Goal: Use online tool/utility: Utilize a website feature to perform a specific function

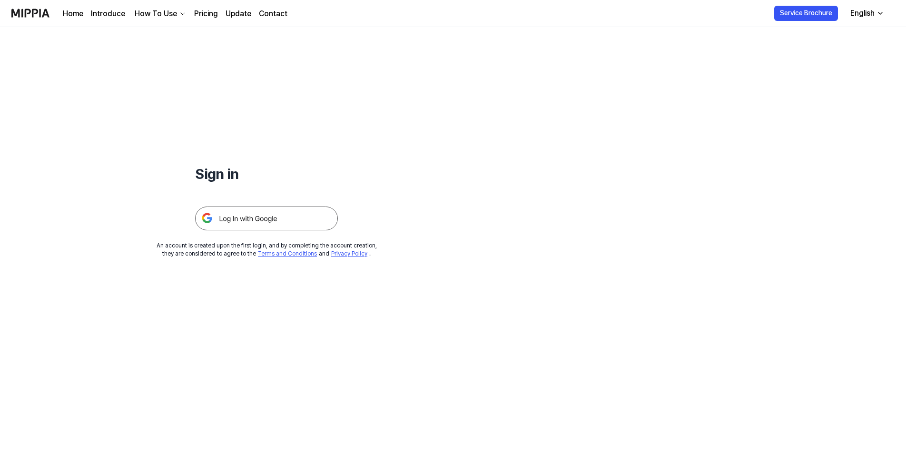
click at [252, 218] on img at bounding box center [266, 218] width 143 height 24
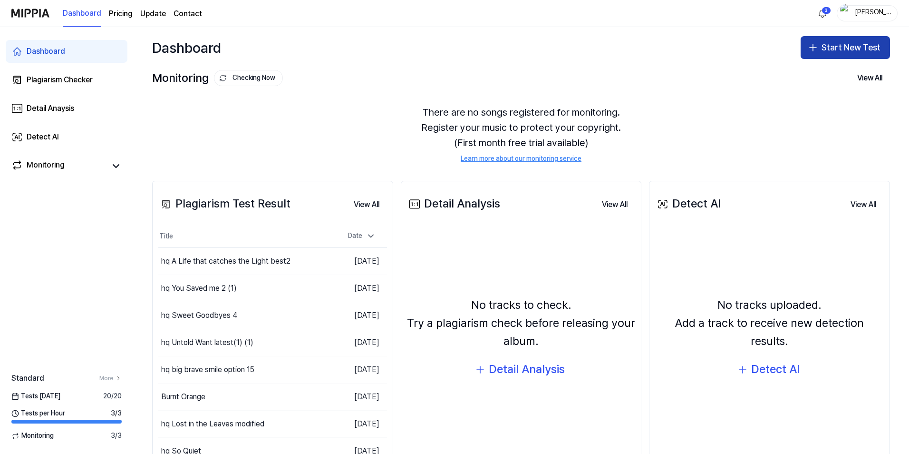
click at [840, 51] on button "Start New Test" at bounding box center [845, 47] width 89 height 23
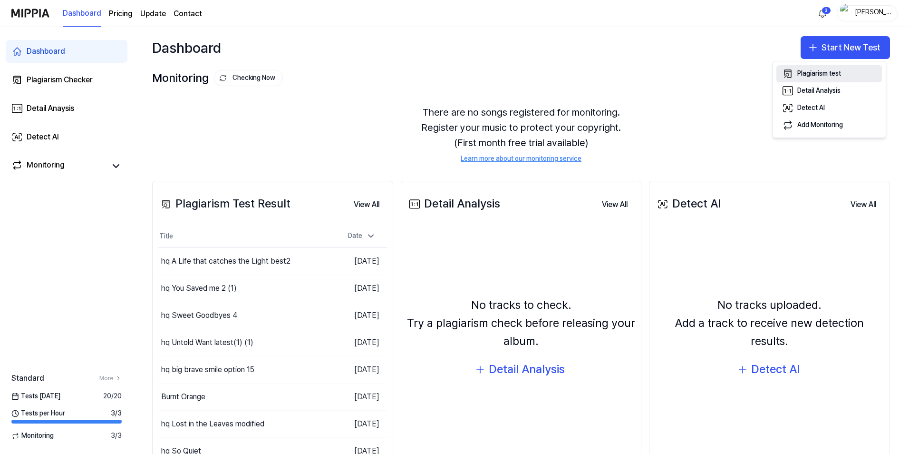
click at [825, 73] on div "Plagiarism test" at bounding box center [820, 74] width 44 height 10
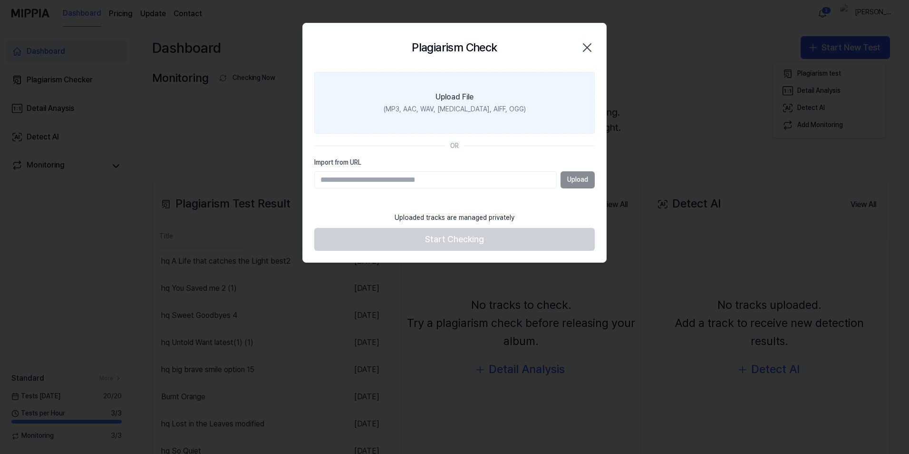
click at [455, 101] on div "Upload File" at bounding box center [455, 96] width 38 height 11
click at [0, 0] on input "Upload File (MP3, AAC, WAV, FLAC, AIFF, OGG)" at bounding box center [0, 0] width 0 height 0
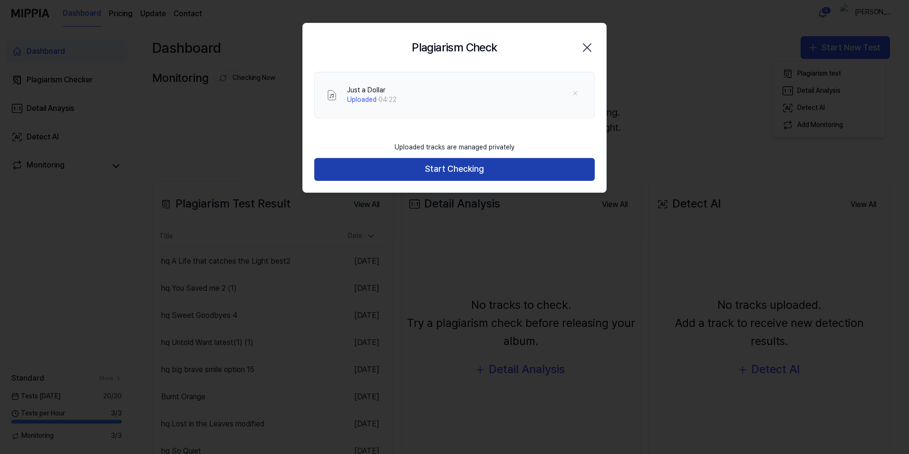
click at [477, 171] on button "Start Checking" at bounding box center [454, 169] width 281 height 23
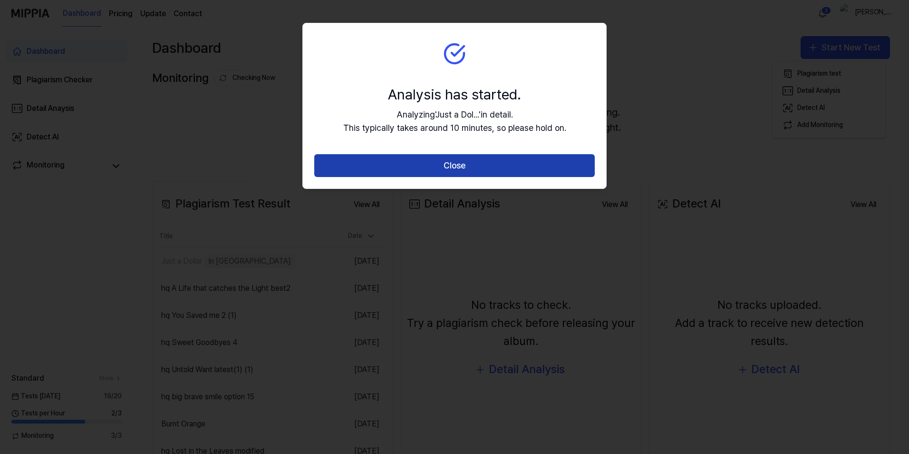
click at [488, 165] on button "Close" at bounding box center [454, 165] width 281 height 23
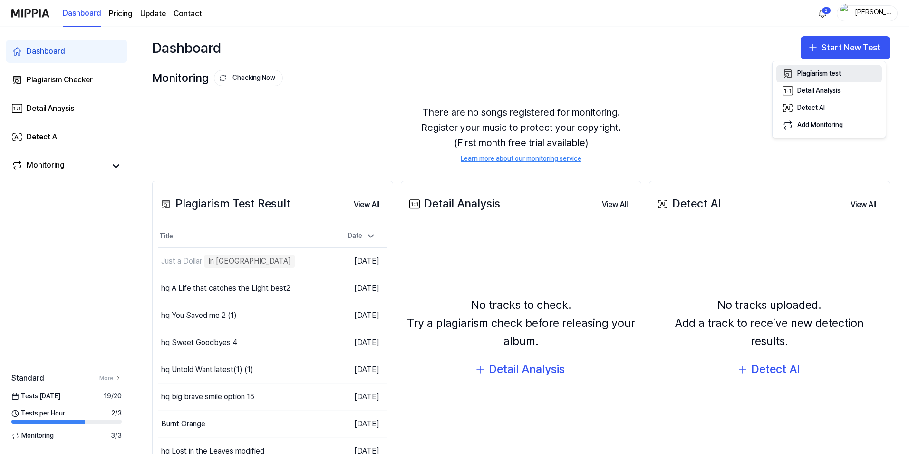
click at [822, 77] on div "Plagiarism test" at bounding box center [820, 74] width 44 height 10
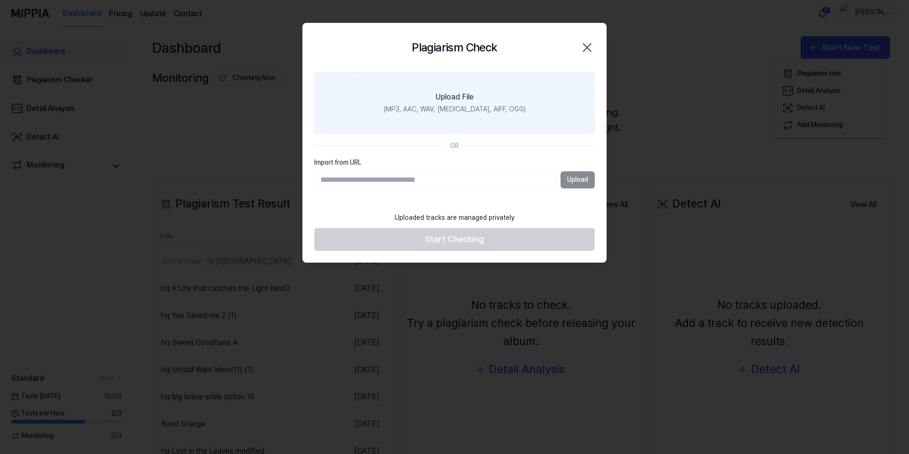
click at [470, 107] on div "(MP3, AAC, WAV, FLAC, AIFF, OGG)" at bounding box center [455, 110] width 142 height 10
click at [0, 0] on input "Upload File (MP3, AAC, WAV, FLAC, AIFF, OGG)" at bounding box center [0, 0] width 0 height 0
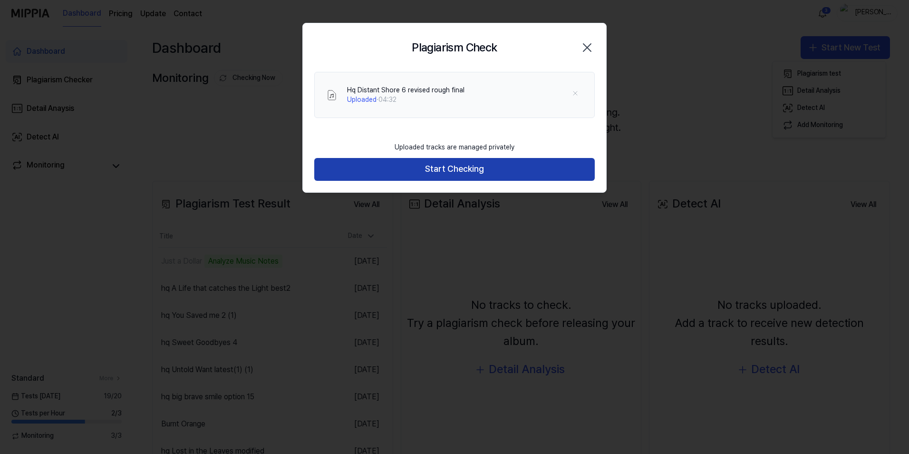
click at [449, 172] on button "Start Checking" at bounding box center [454, 169] width 281 height 23
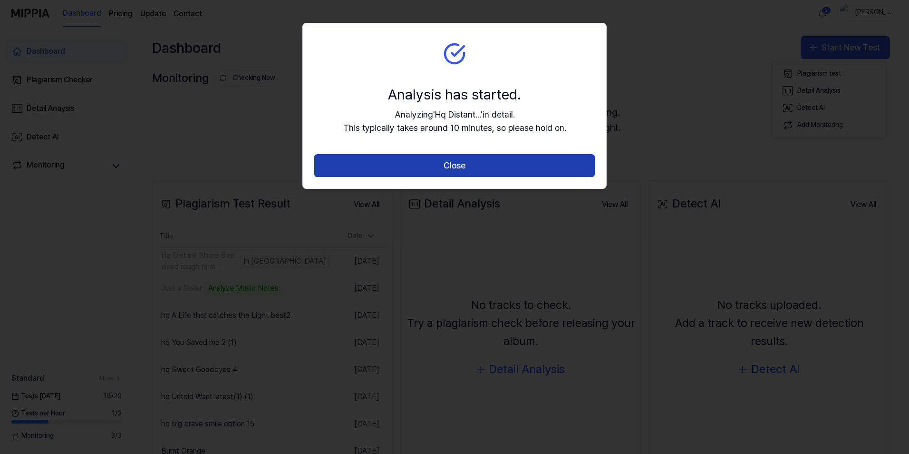
click at [483, 169] on button "Close" at bounding box center [454, 165] width 281 height 23
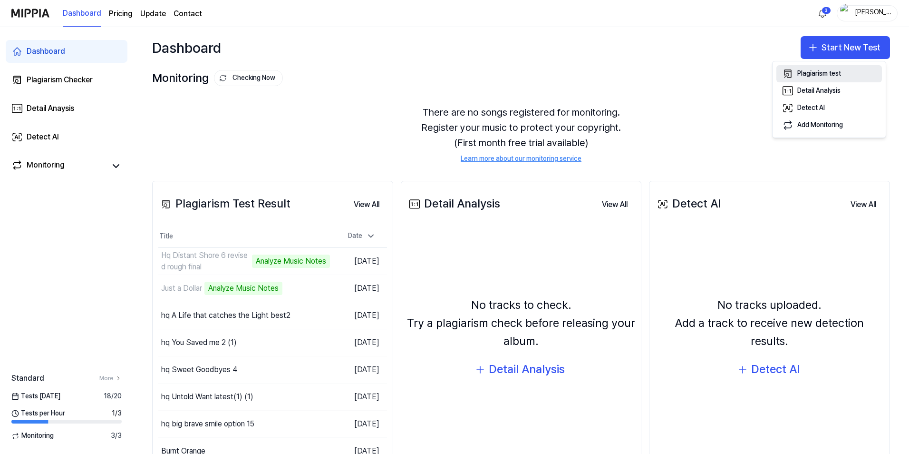
click at [822, 76] on div "Plagiarism test" at bounding box center [820, 74] width 44 height 10
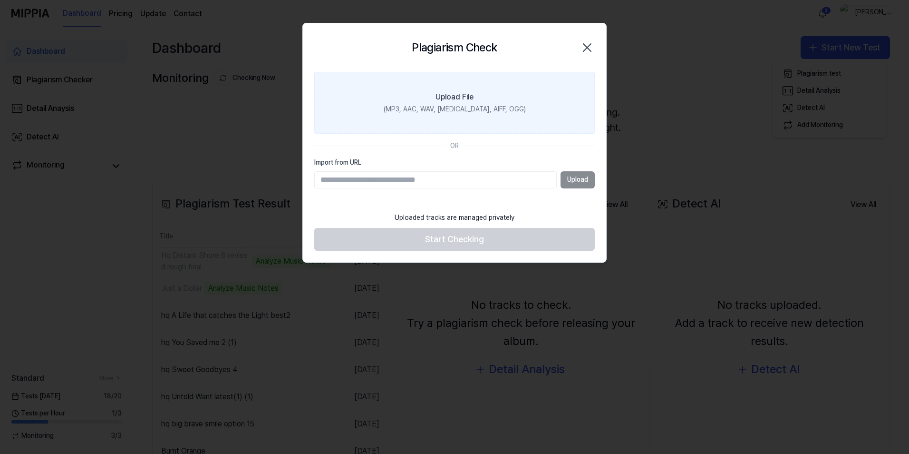
click at [458, 103] on label "Upload File (MP3, AAC, WAV, FLAC, AIFF, OGG)" at bounding box center [454, 103] width 281 height 62
click at [0, 0] on input "Upload File (MP3, AAC, WAV, FLAC, AIFF, OGG)" at bounding box center [0, 0] width 0 height 0
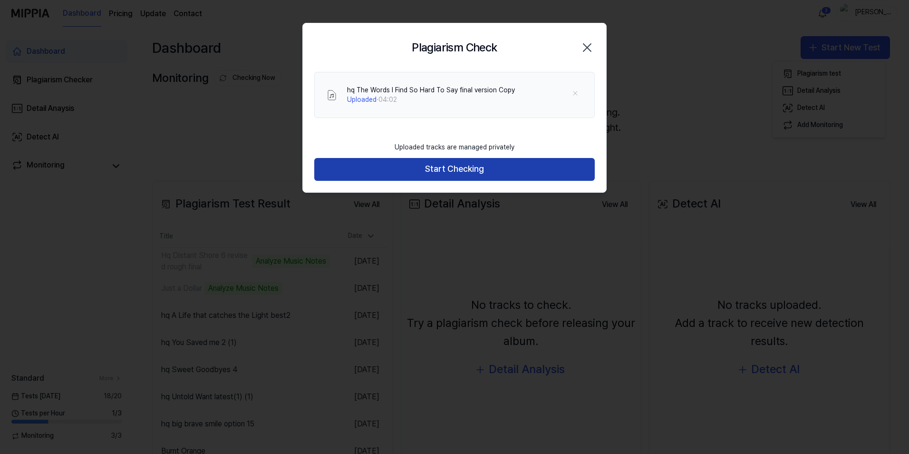
click at [449, 164] on button "Start Checking" at bounding box center [454, 169] width 281 height 23
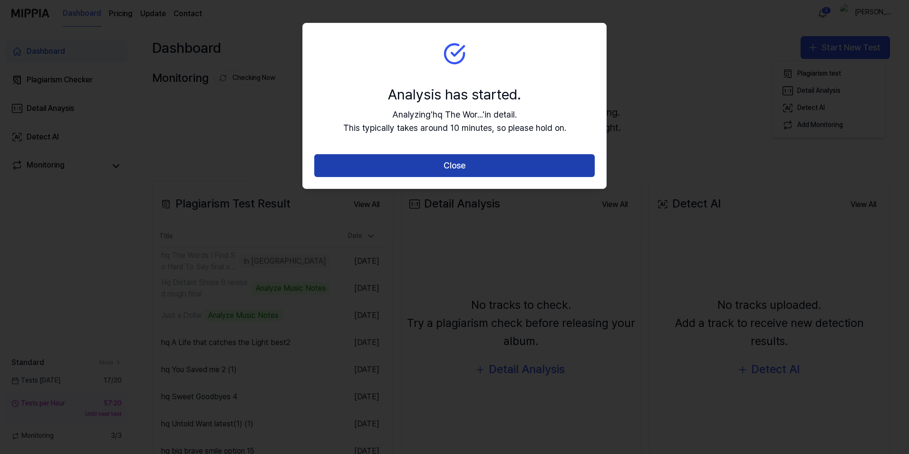
click at [466, 160] on button "Close" at bounding box center [454, 165] width 281 height 23
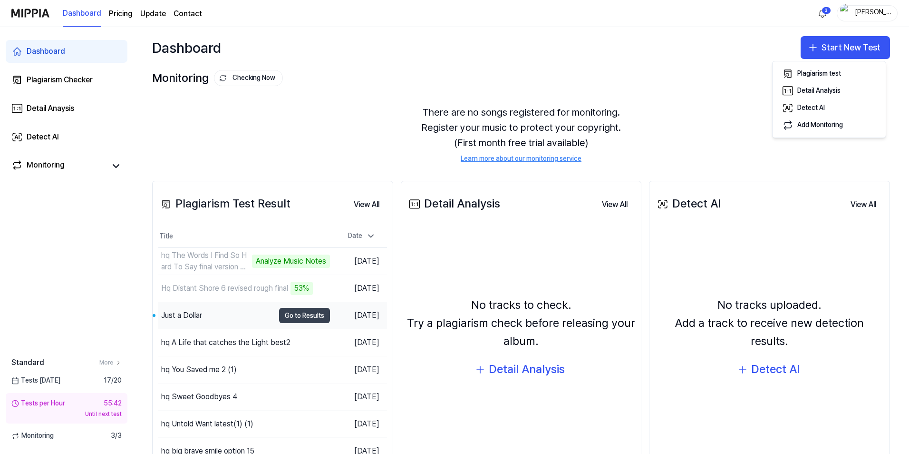
drag, startPoint x: 315, startPoint y: 313, endPoint x: 324, endPoint y: 313, distance: 9.0
click at [315, 313] on button "Go to Results" at bounding box center [304, 315] width 51 height 15
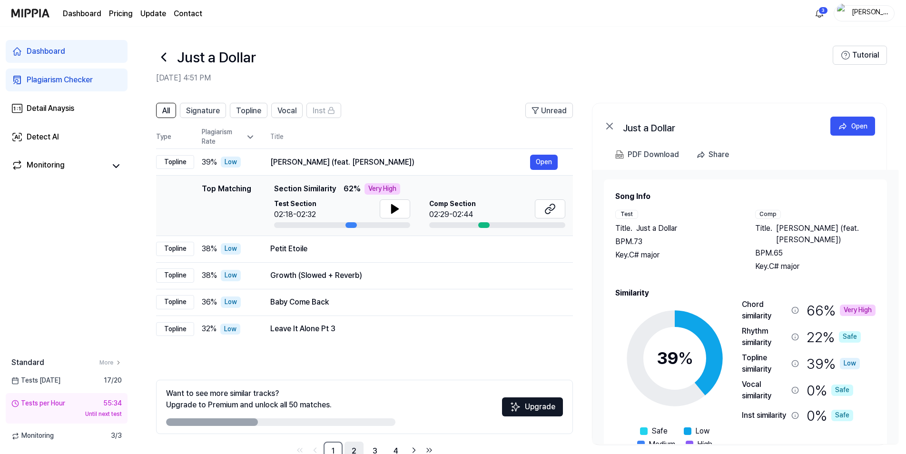
click at [356, 448] on link "2" at bounding box center [353, 450] width 19 height 19
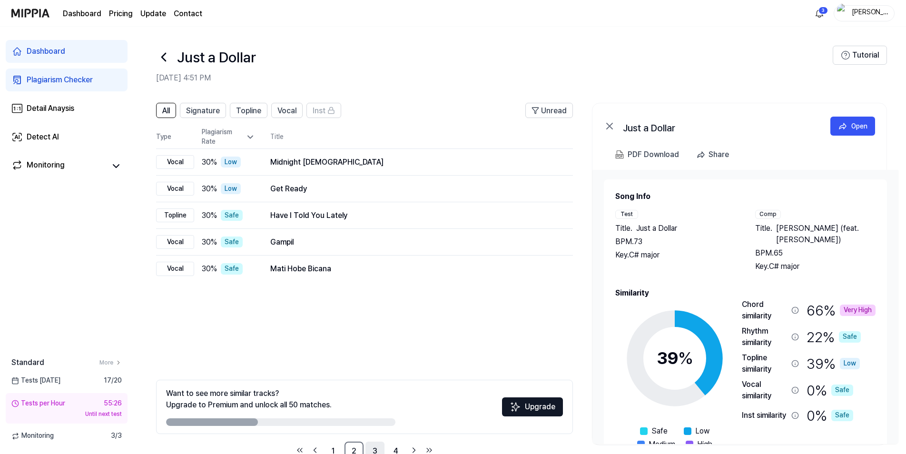
click at [378, 449] on link "3" at bounding box center [374, 450] width 19 height 19
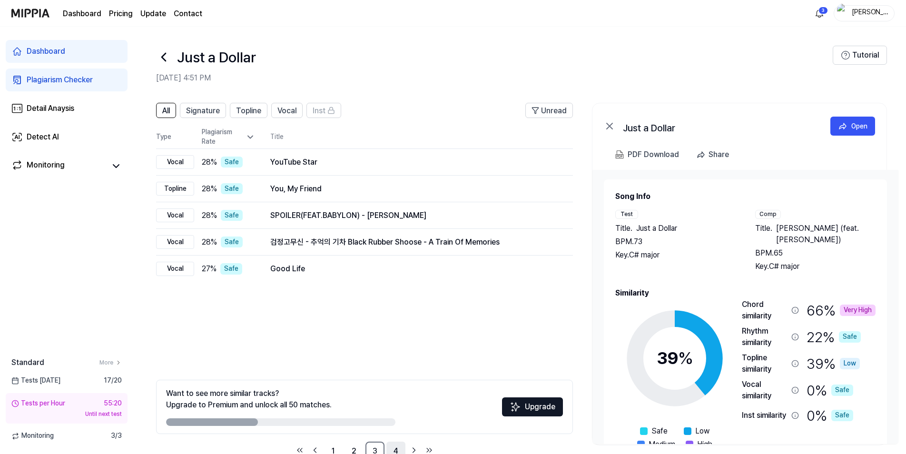
click at [394, 447] on link "4" at bounding box center [395, 450] width 19 height 19
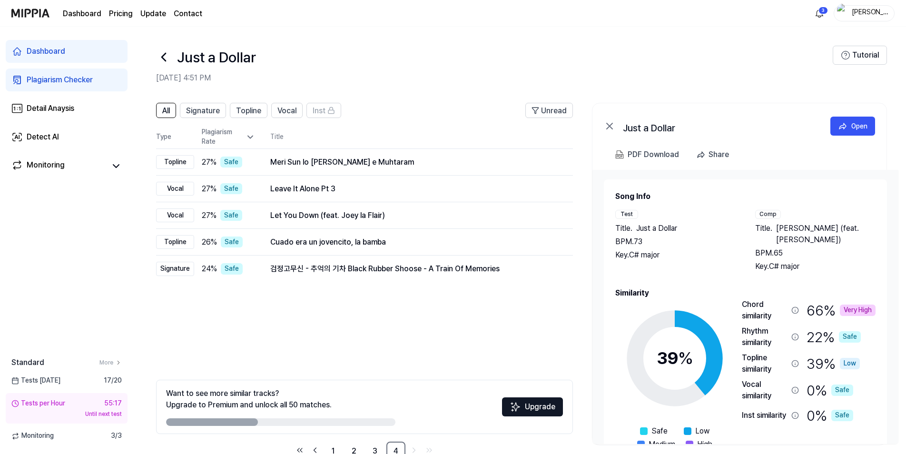
click at [37, 50] on div "Dashboard" at bounding box center [46, 51] width 39 height 11
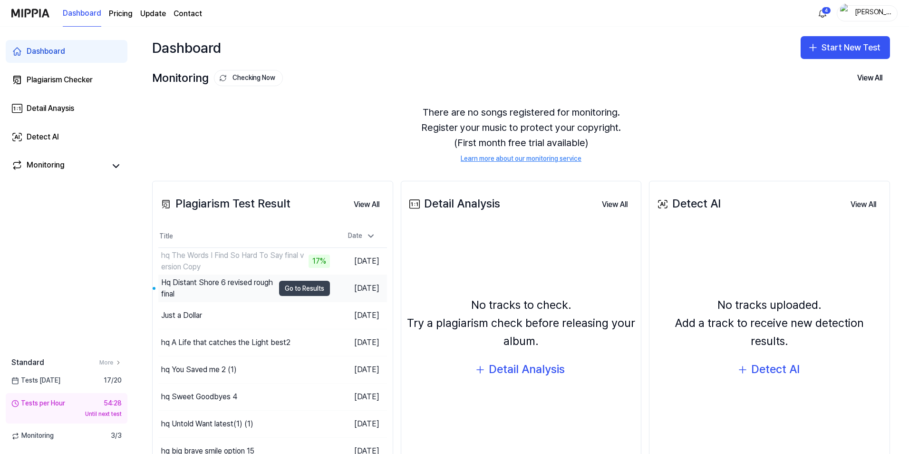
click at [308, 293] on button "Go to Results" at bounding box center [304, 288] width 51 height 15
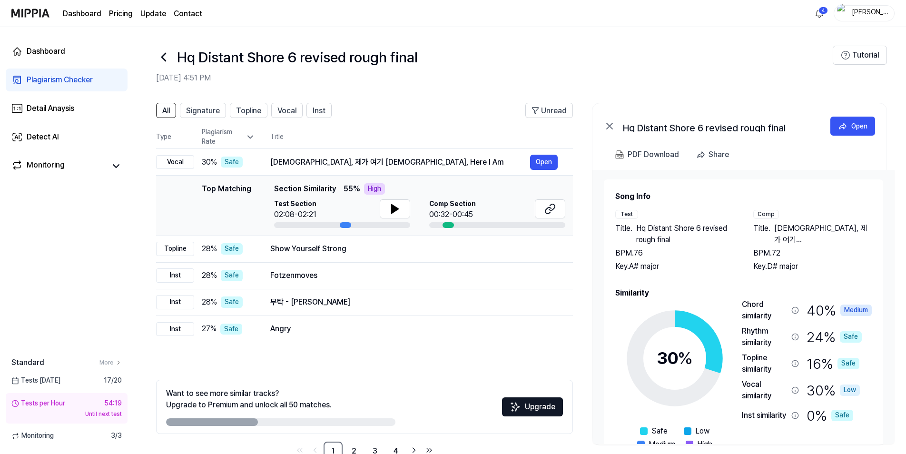
scroll to position [26, 0]
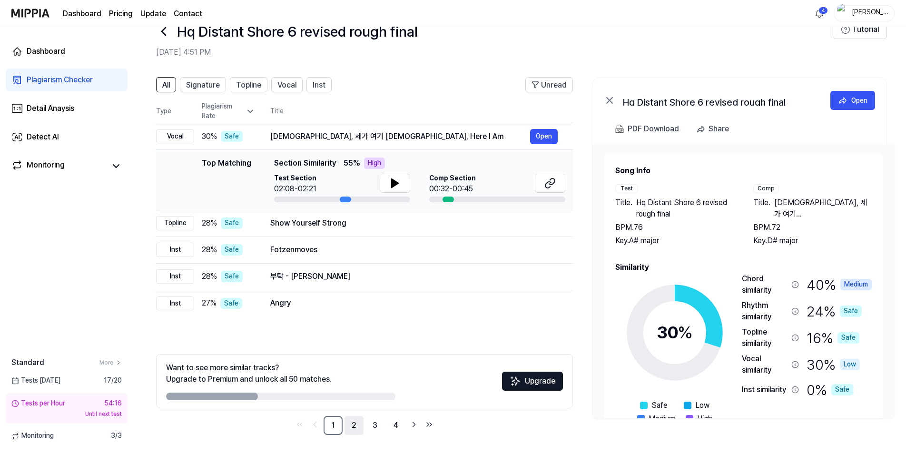
click at [357, 428] on link "2" at bounding box center [353, 425] width 19 height 19
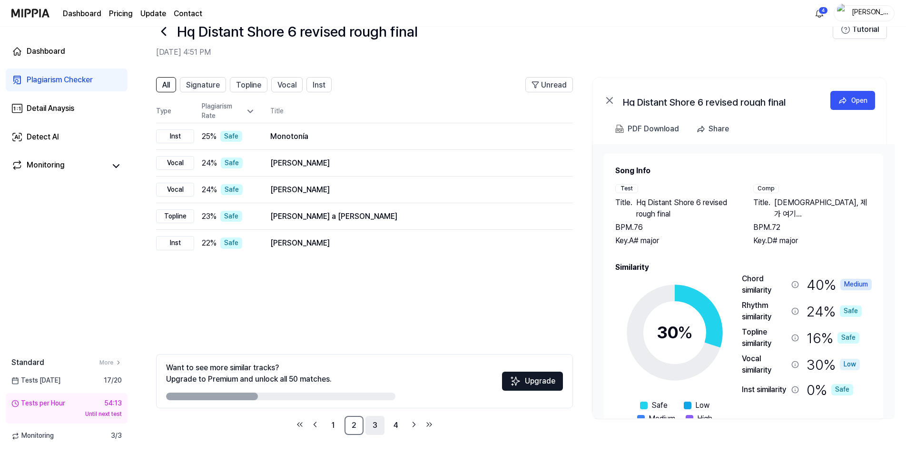
click at [371, 424] on link "3" at bounding box center [374, 425] width 19 height 19
click at [399, 425] on link "4" at bounding box center [395, 425] width 19 height 19
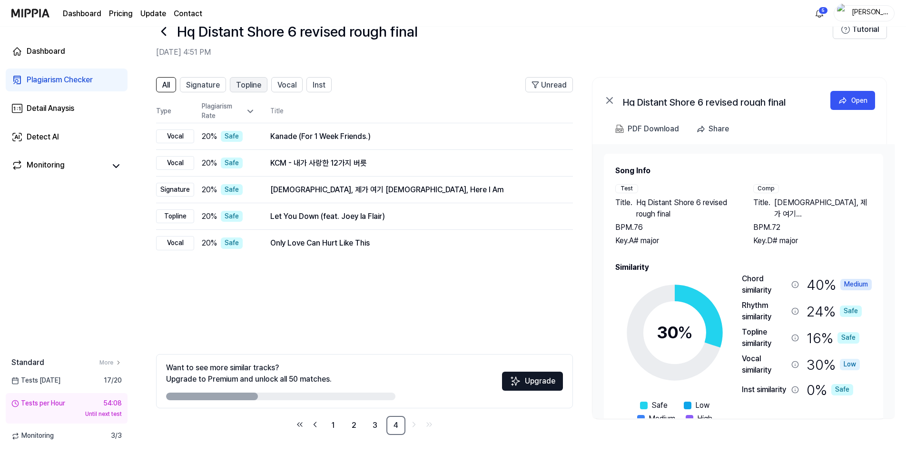
click at [250, 87] on span "Topline" at bounding box center [248, 84] width 25 height 11
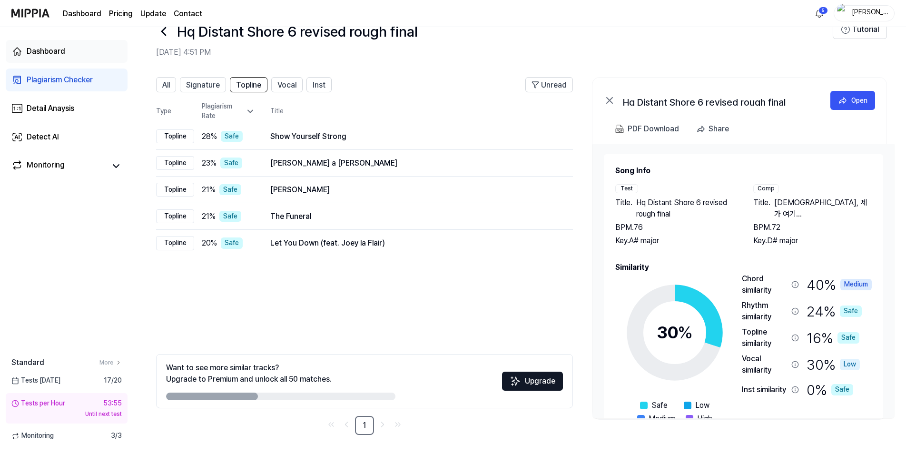
click at [29, 48] on div "Dashboard" at bounding box center [46, 51] width 39 height 11
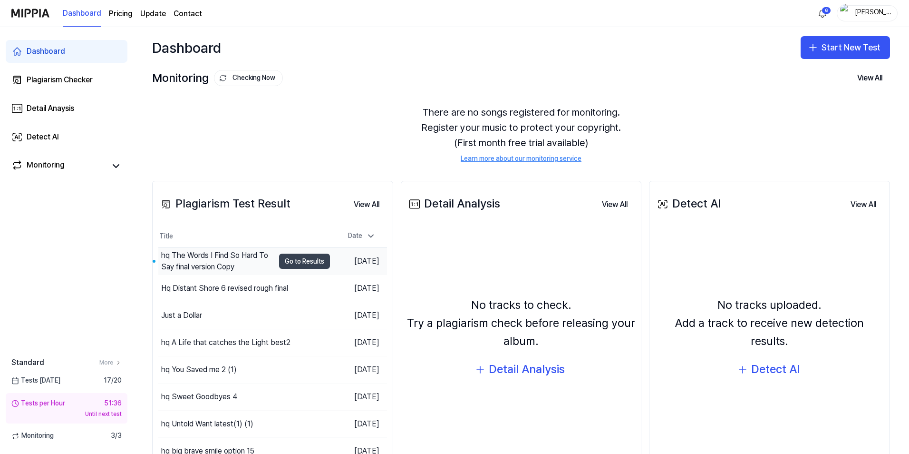
click at [313, 260] on button "Go to Results" at bounding box center [304, 261] width 51 height 15
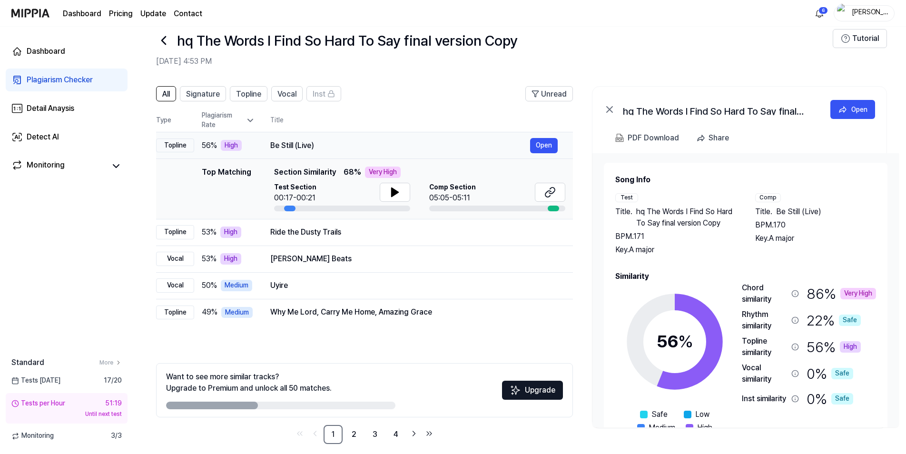
scroll to position [26, 0]
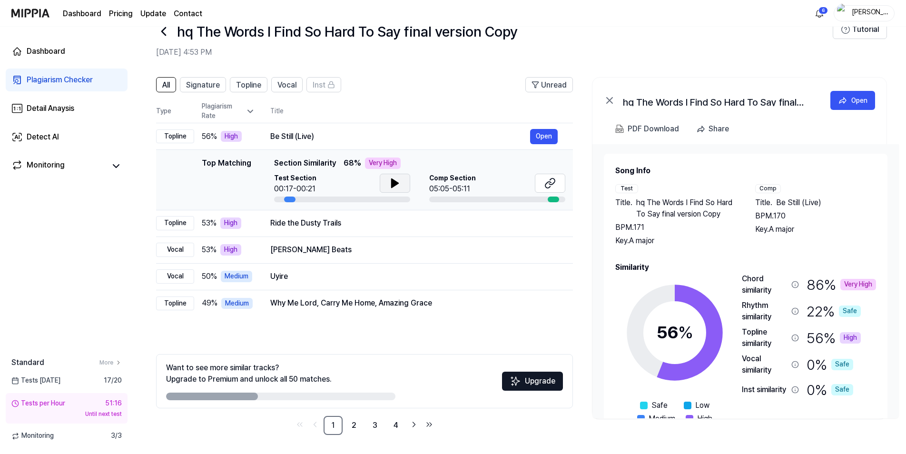
click at [391, 183] on icon at bounding box center [394, 183] width 7 height 9
click at [549, 185] on icon at bounding box center [552, 181] width 6 height 6
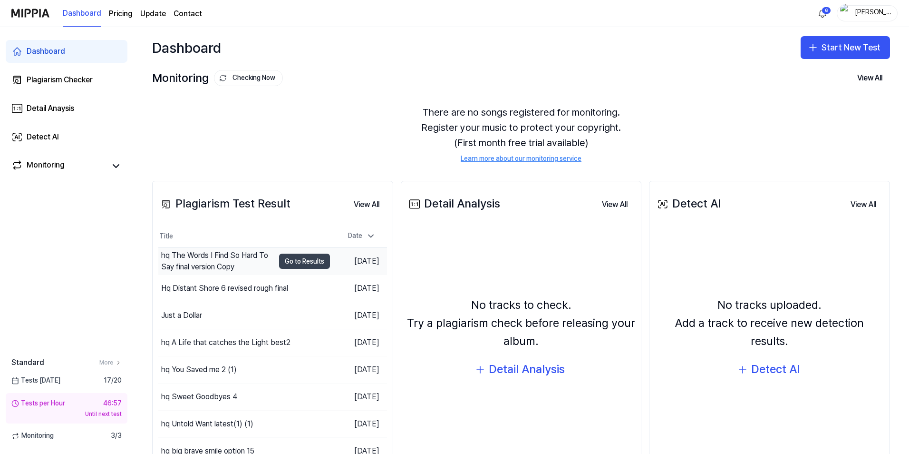
click at [295, 258] on button "Go to Results" at bounding box center [304, 261] width 51 height 15
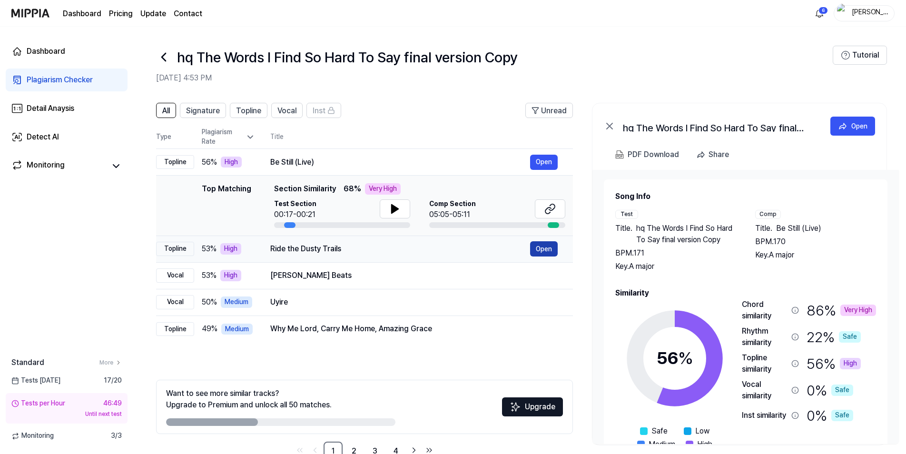
click at [542, 246] on button "Open" at bounding box center [544, 248] width 28 height 15
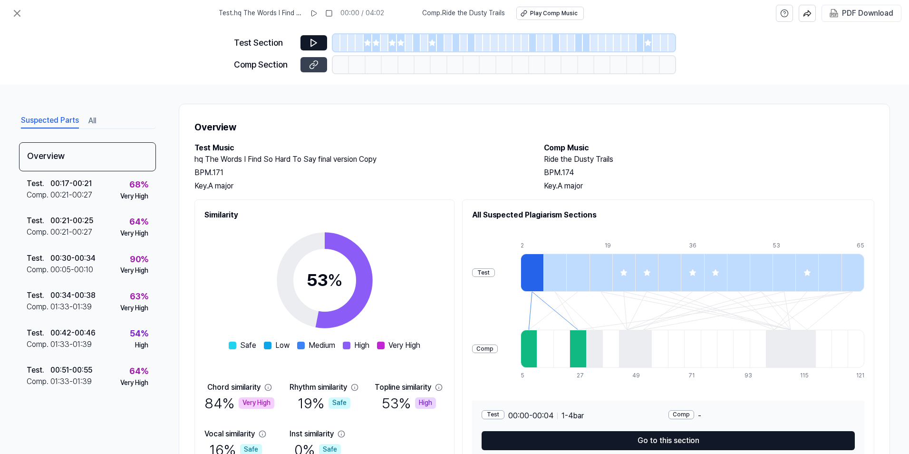
click at [313, 63] on icon at bounding box center [312, 65] width 5 height 5
click at [314, 45] on icon at bounding box center [314, 43] width 10 height 10
click at [314, 43] on icon at bounding box center [314, 43] width 10 height 10
click at [312, 39] on icon at bounding box center [314, 42] width 6 height 7
click at [550, 14] on div "Play Comp Music" at bounding box center [554, 14] width 48 height 8
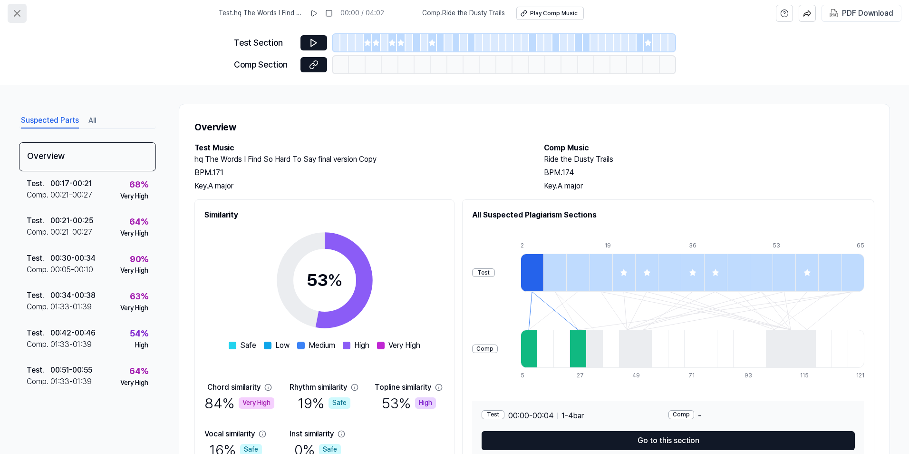
click at [19, 11] on icon at bounding box center [17, 13] width 6 height 6
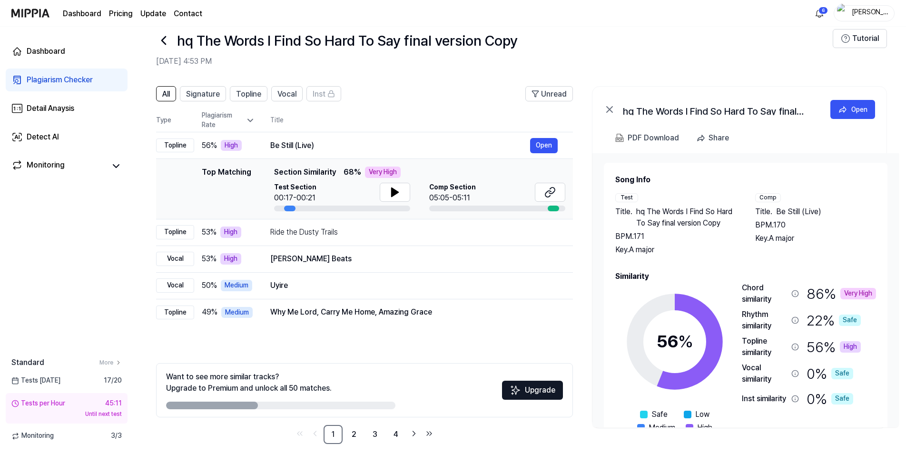
scroll to position [26, 0]
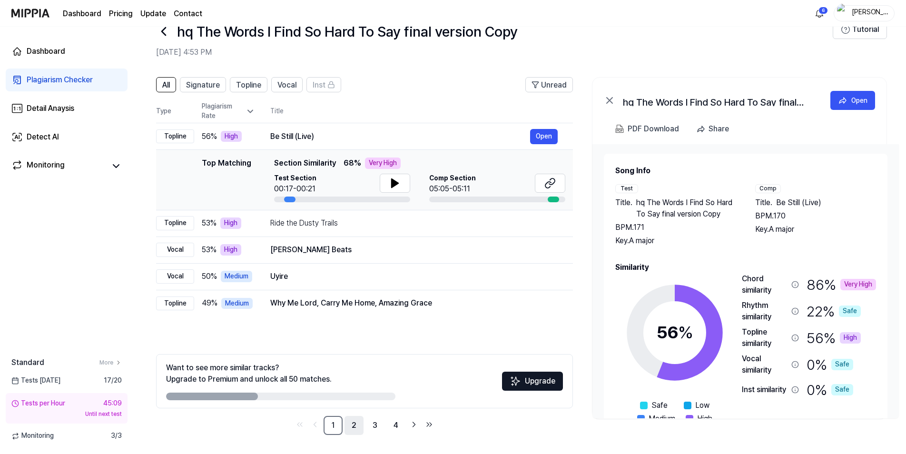
click at [354, 423] on link "2" at bounding box center [353, 425] width 19 height 19
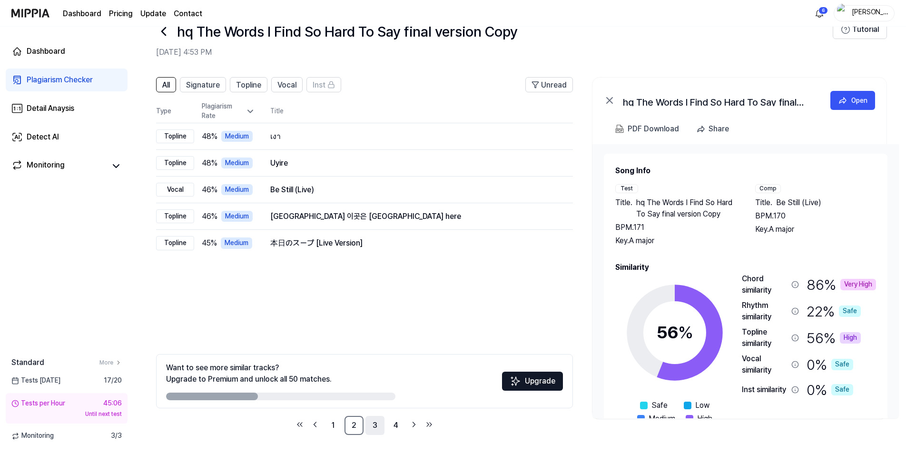
click at [372, 424] on link "3" at bounding box center [374, 425] width 19 height 19
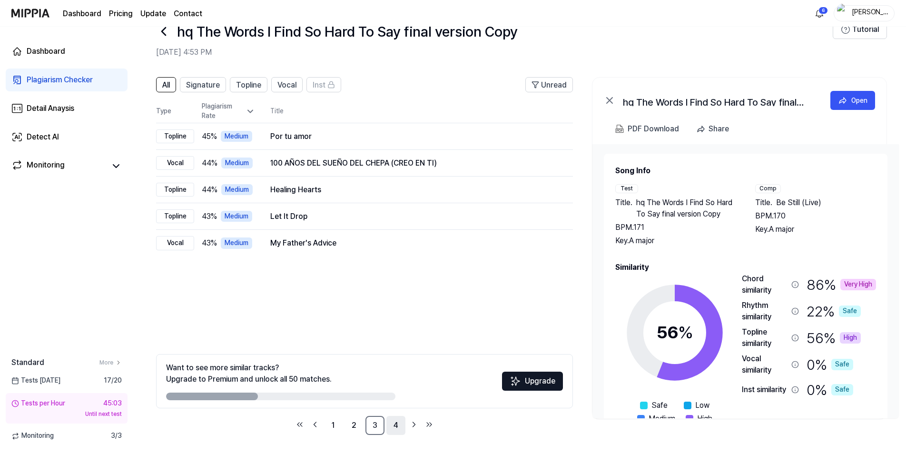
click at [402, 421] on link "4" at bounding box center [395, 425] width 19 height 19
click at [335, 424] on link "1" at bounding box center [332, 425] width 19 height 19
